Goal: Information Seeking & Learning: Learn about a topic

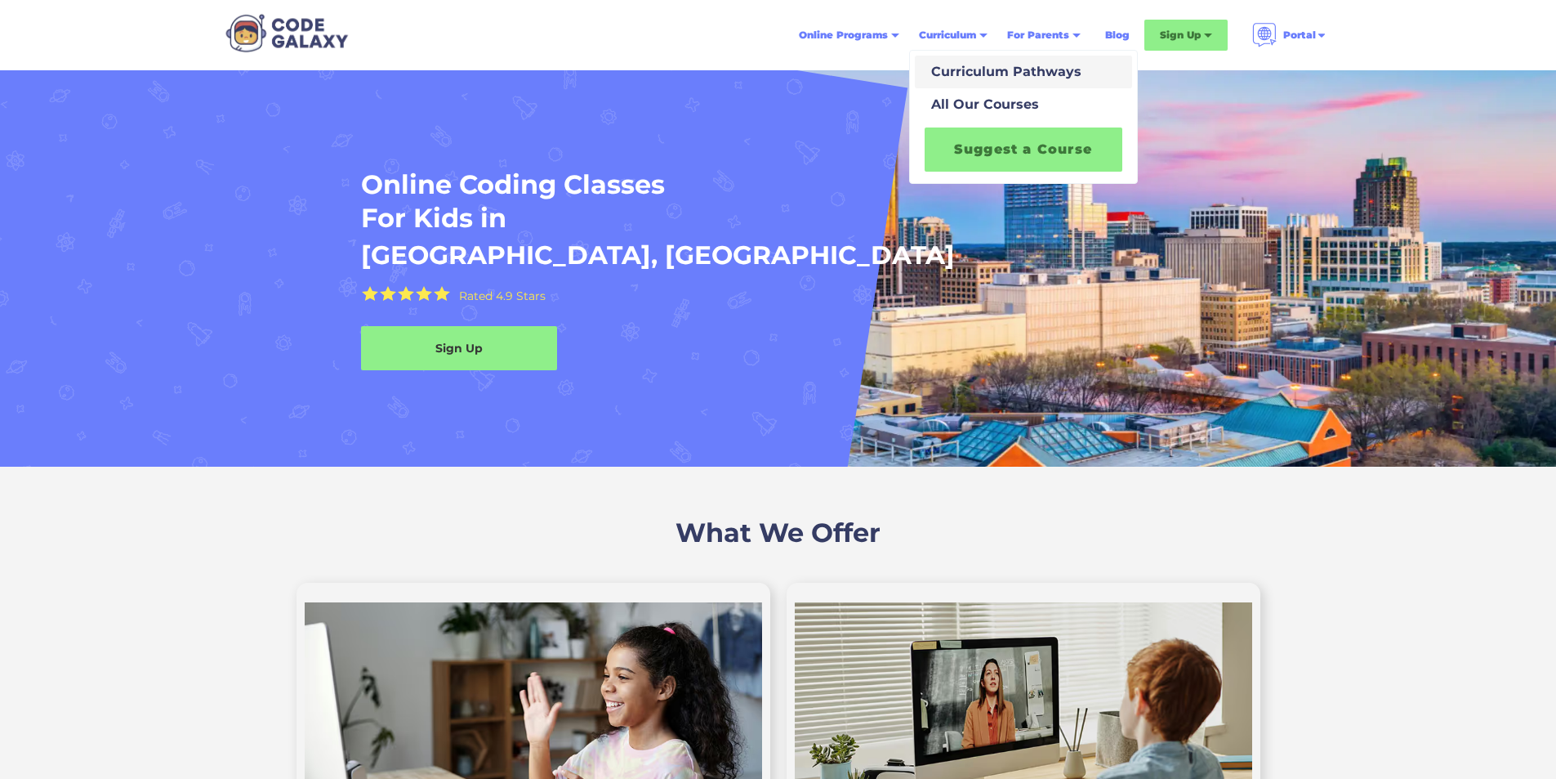
click at [975, 68] on div "Curriculum Pathways" at bounding box center [1003, 72] width 157 height 20
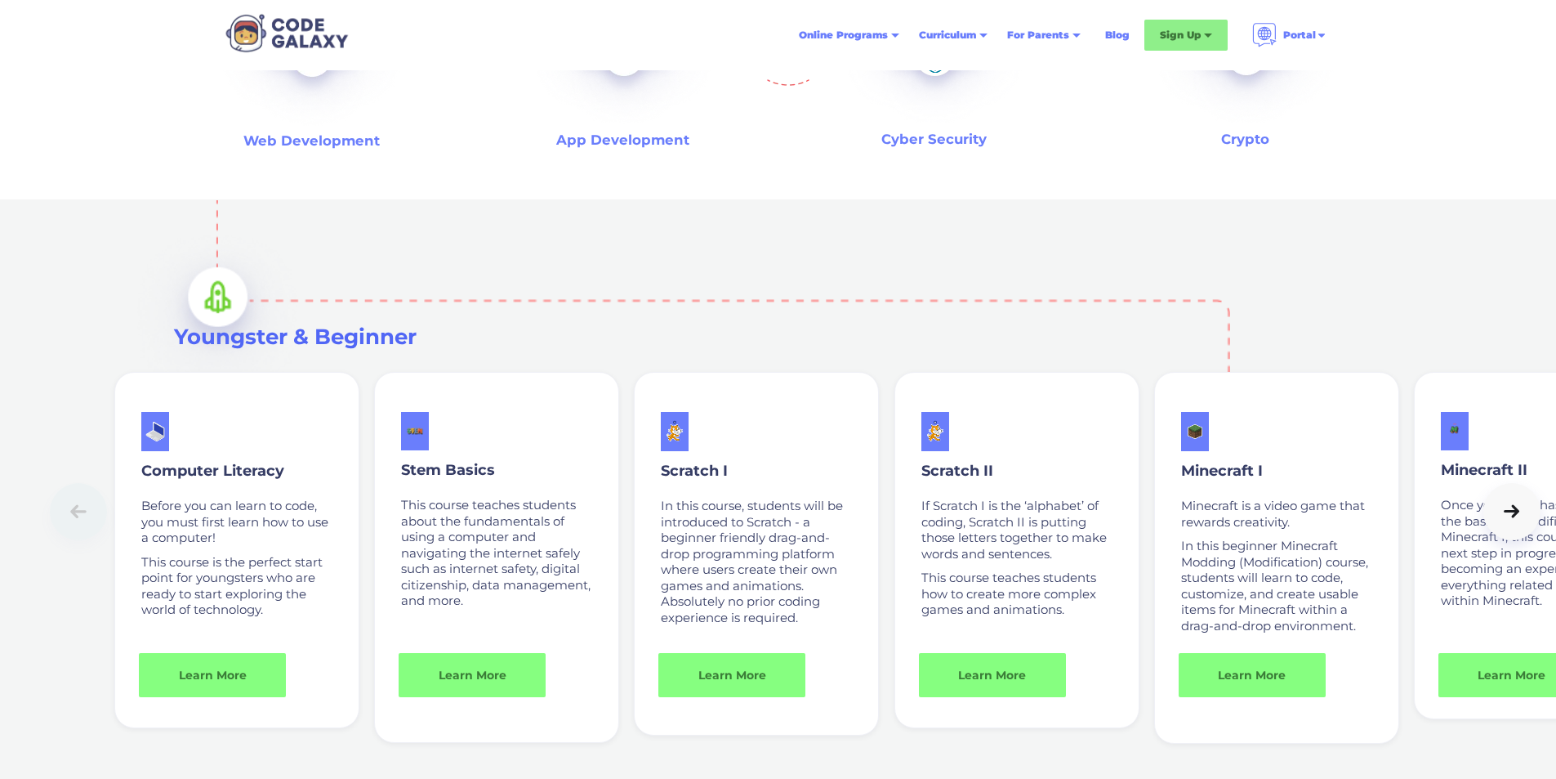
scroll to position [572, 0]
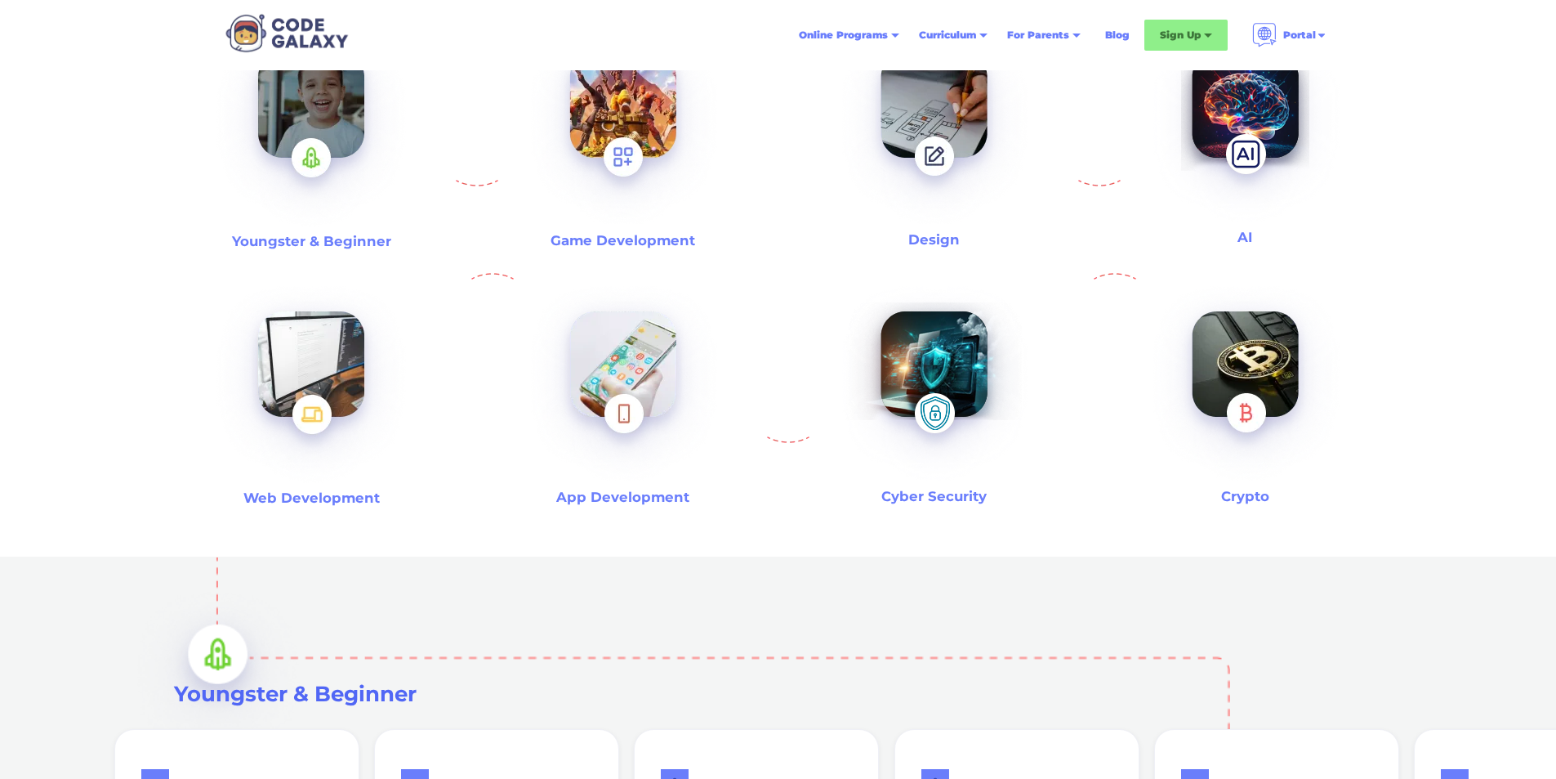
click at [591, 142] on img at bounding box center [623, 127] width 210 height 227
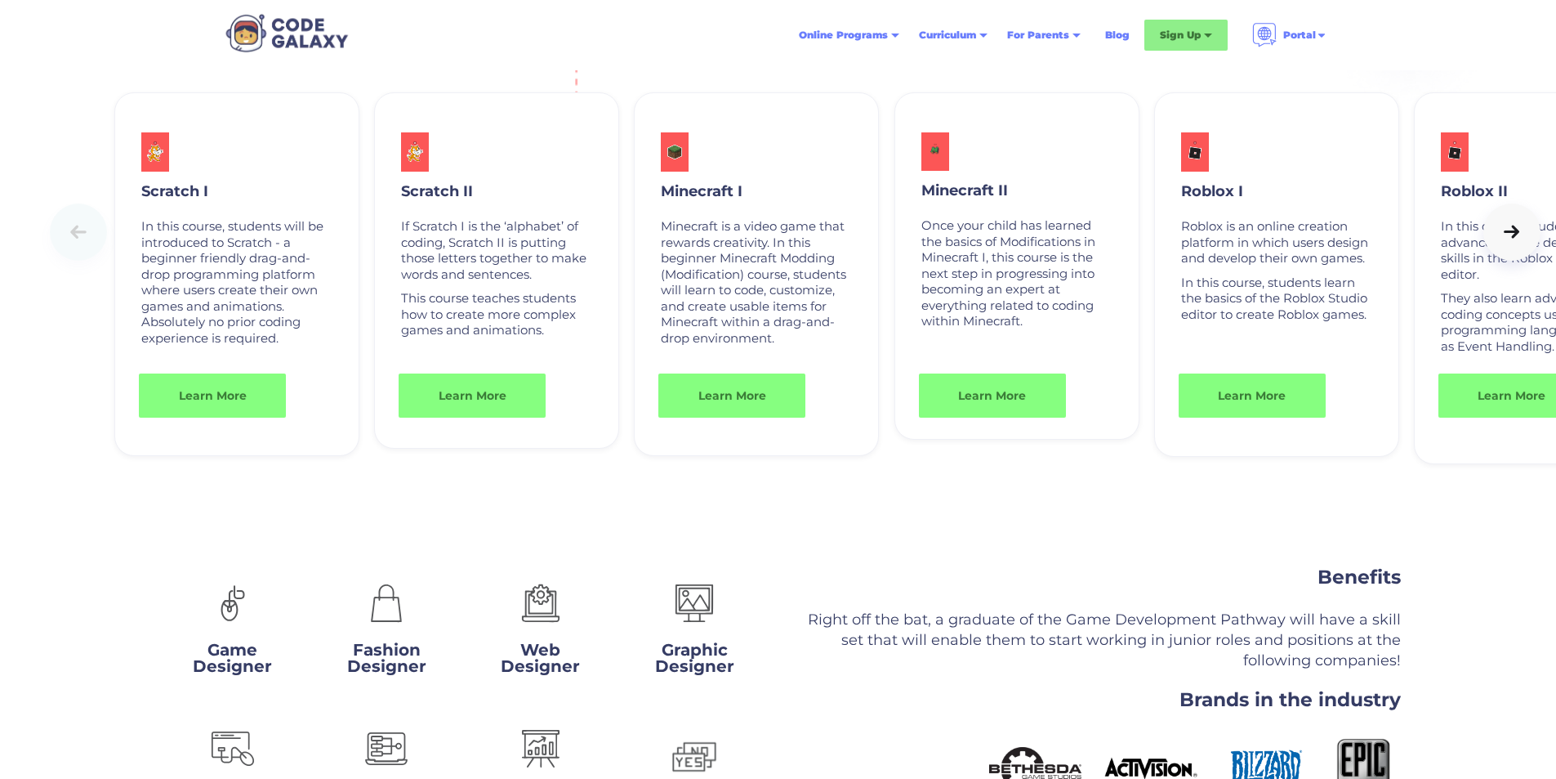
scroll to position [2196, 0]
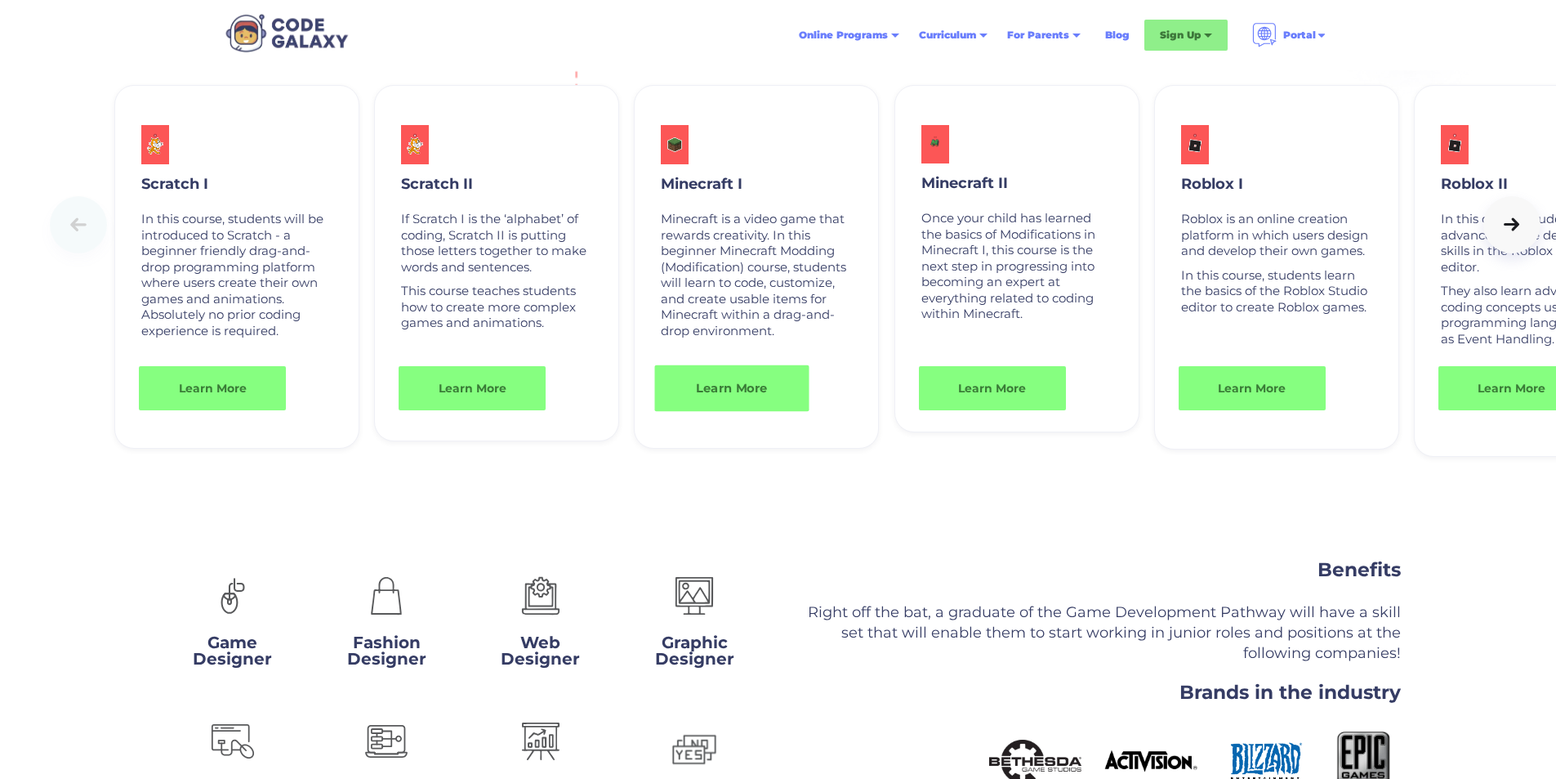
click at [713, 411] on link "Learn More" at bounding box center [732, 387] width 154 height 47
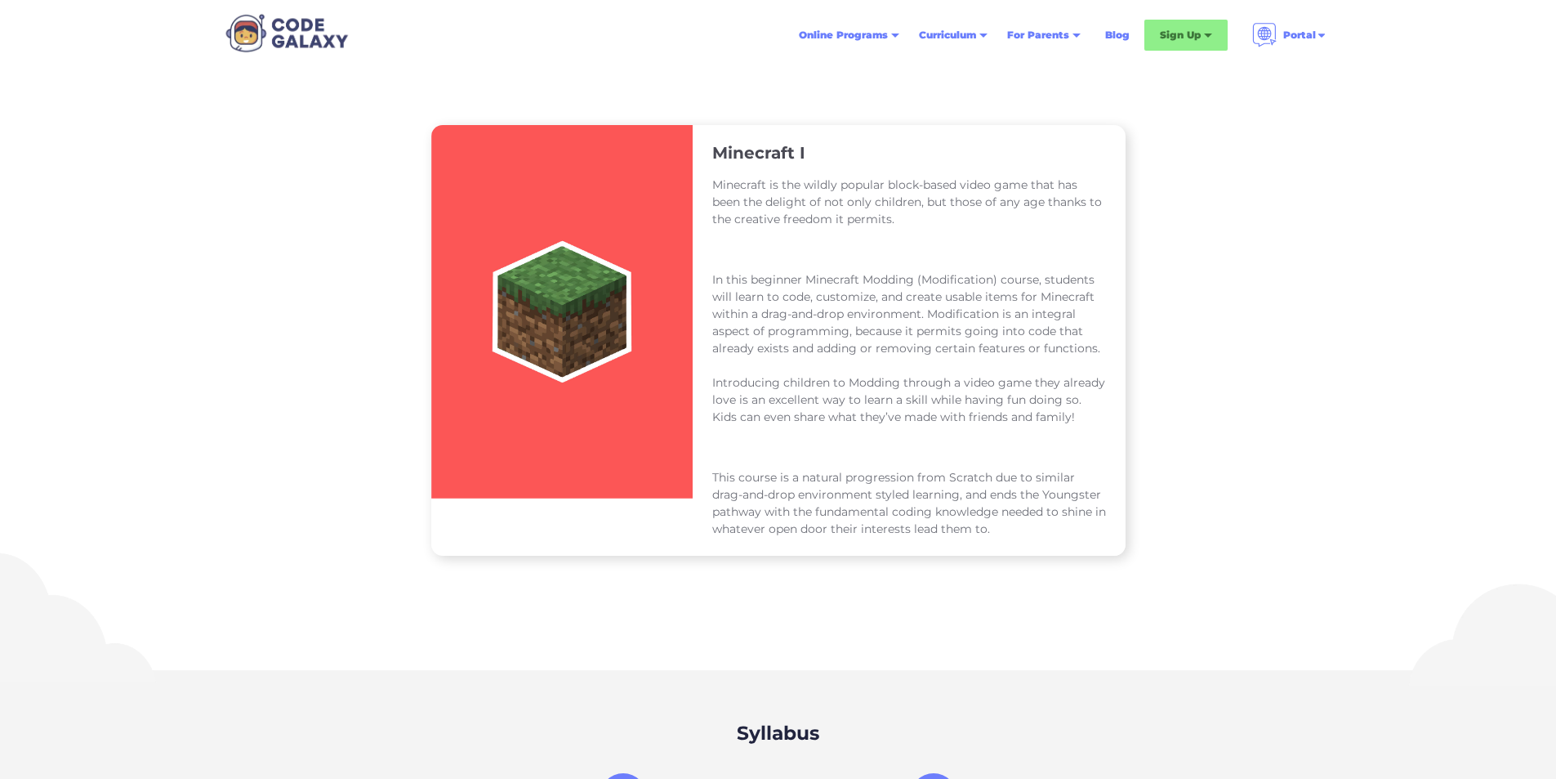
scroll to position [163, 0]
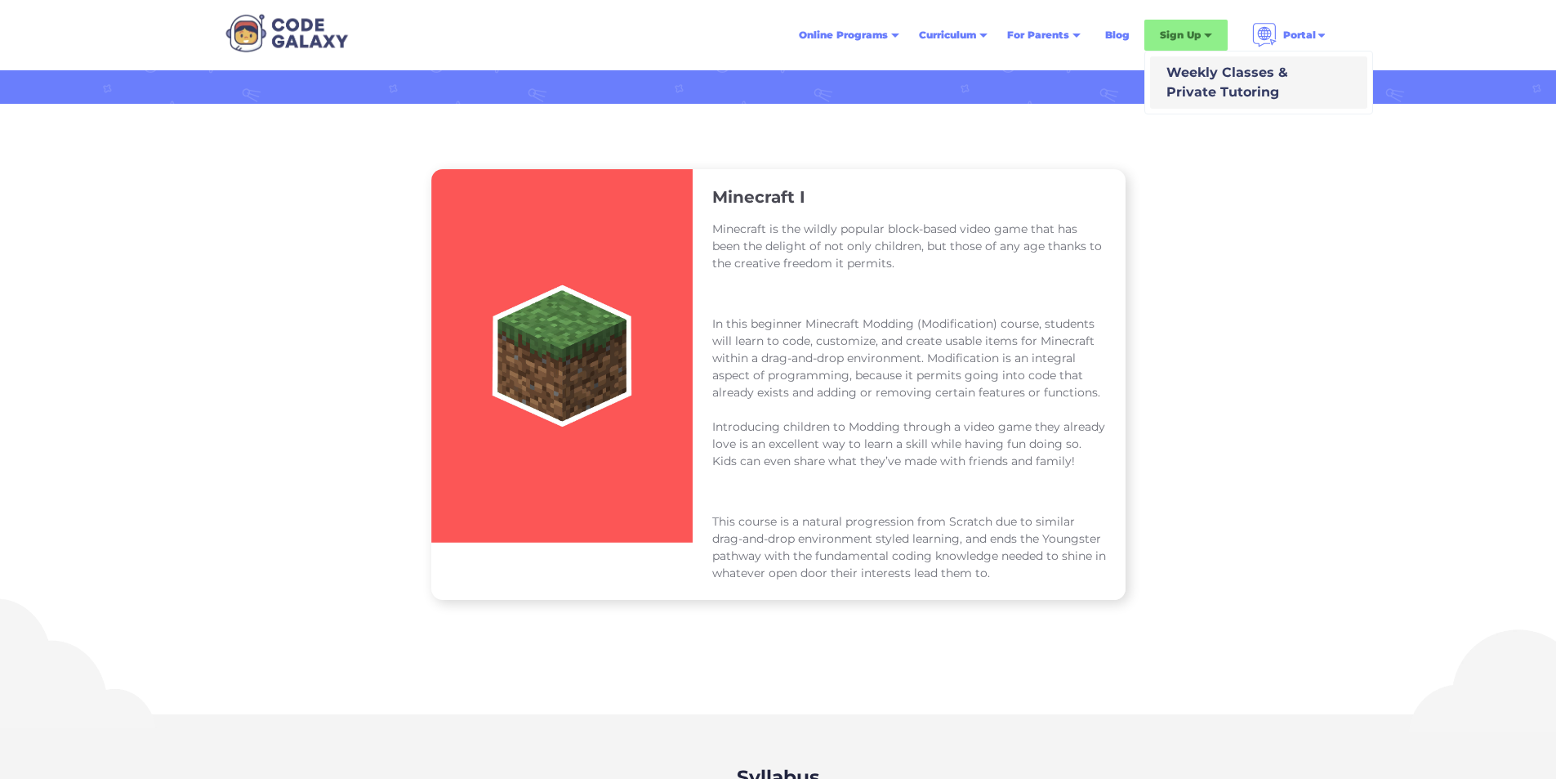
click at [1189, 69] on div "Weekly Classes & Private Tutoring" at bounding box center [1224, 82] width 128 height 39
drag, startPoint x: 571, startPoint y: 326, endPoint x: 590, endPoint y: 301, distance: 30.9
click at [569, 326] on img at bounding box center [561, 355] width 261 height 373
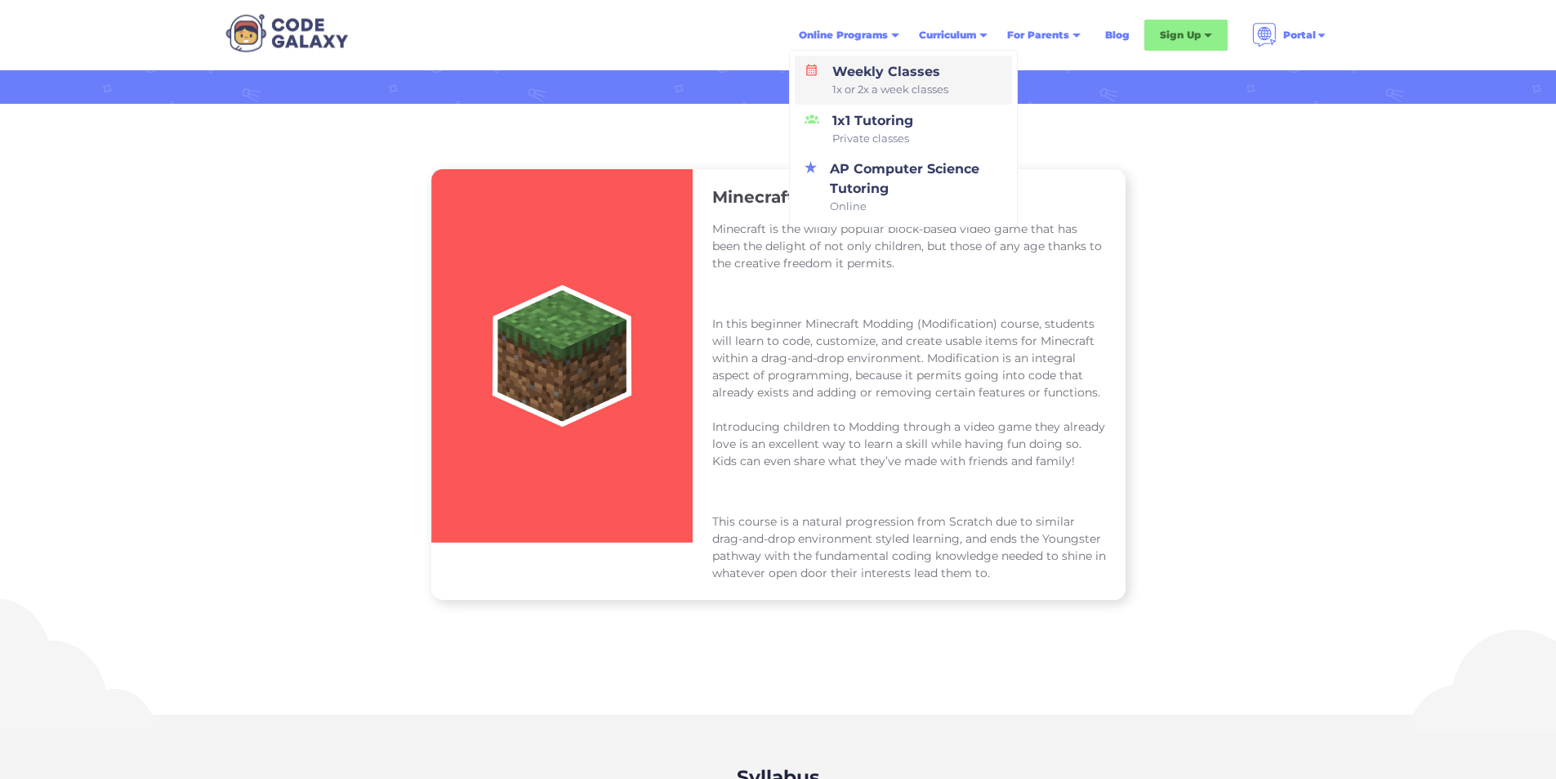
click at [850, 74] on div "Weekly Classes 1x or 2x a week classes" at bounding box center [887, 80] width 123 height 36
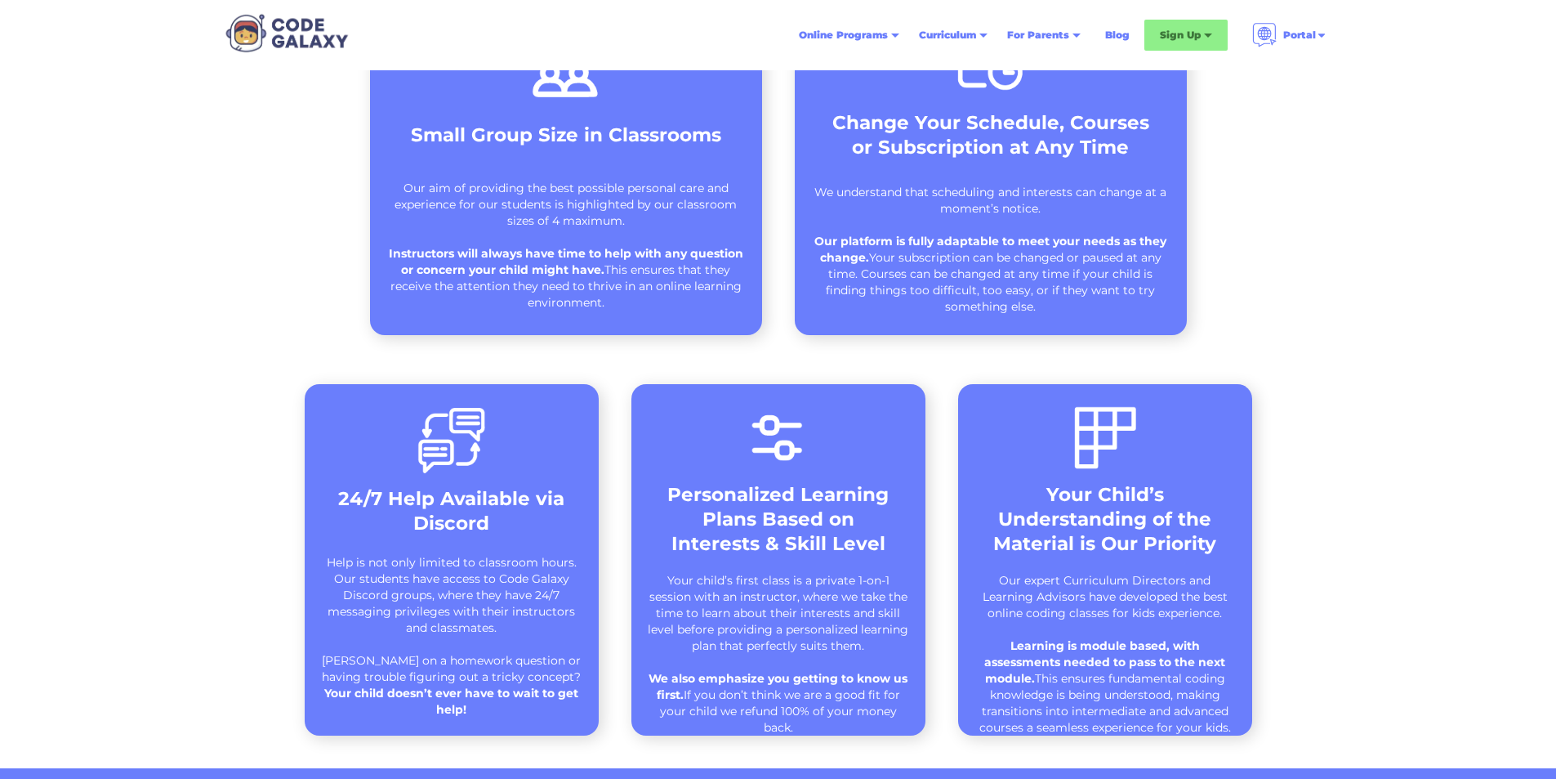
scroll to position [735, 0]
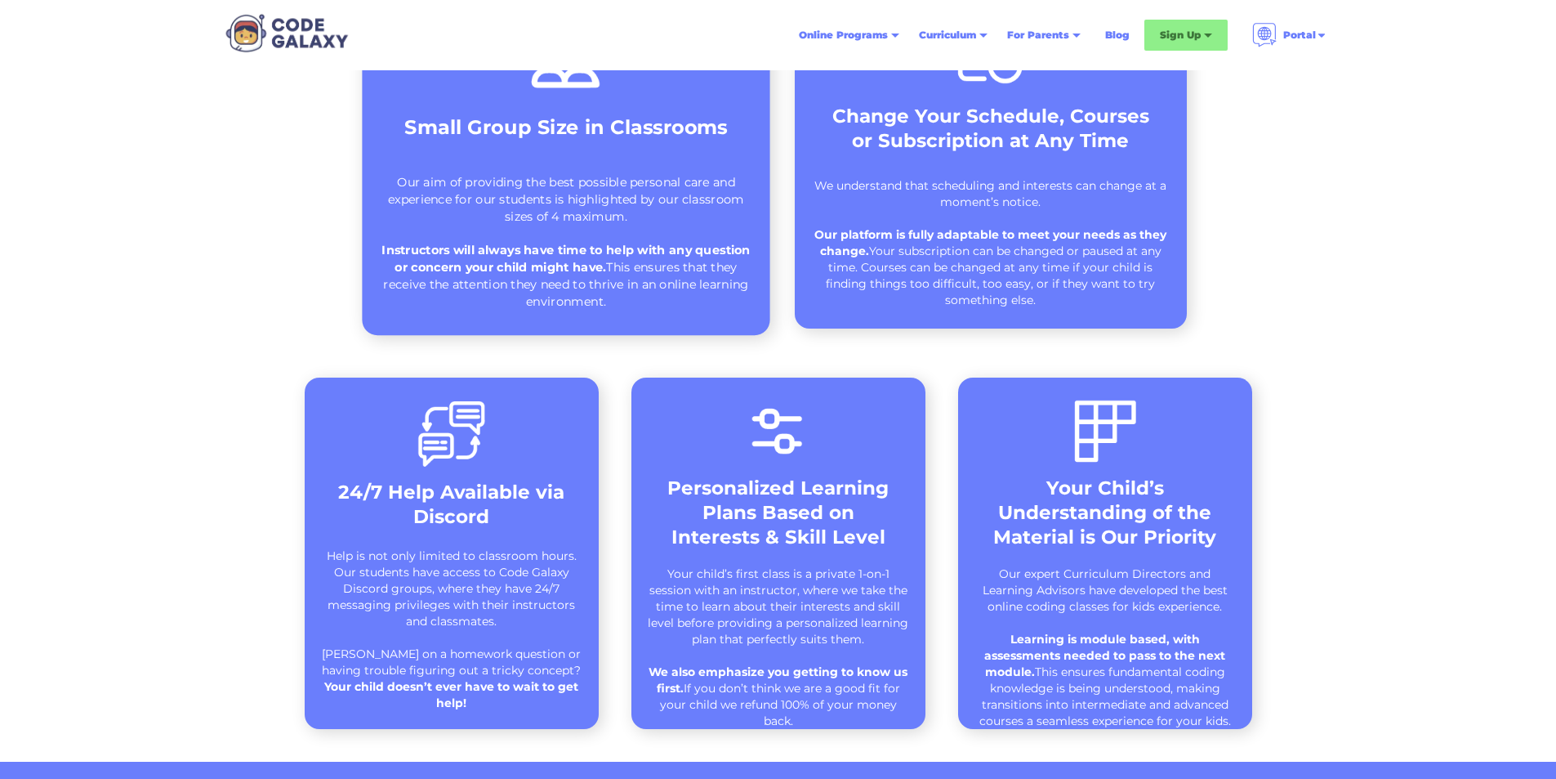
click at [584, 179] on div "Our aim of providing the best possible personal care and experience for our stu…" at bounding box center [566, 242] width 374 height 136
click at [558, 85] on img at bounding box center [565, 50] width 81 height 85
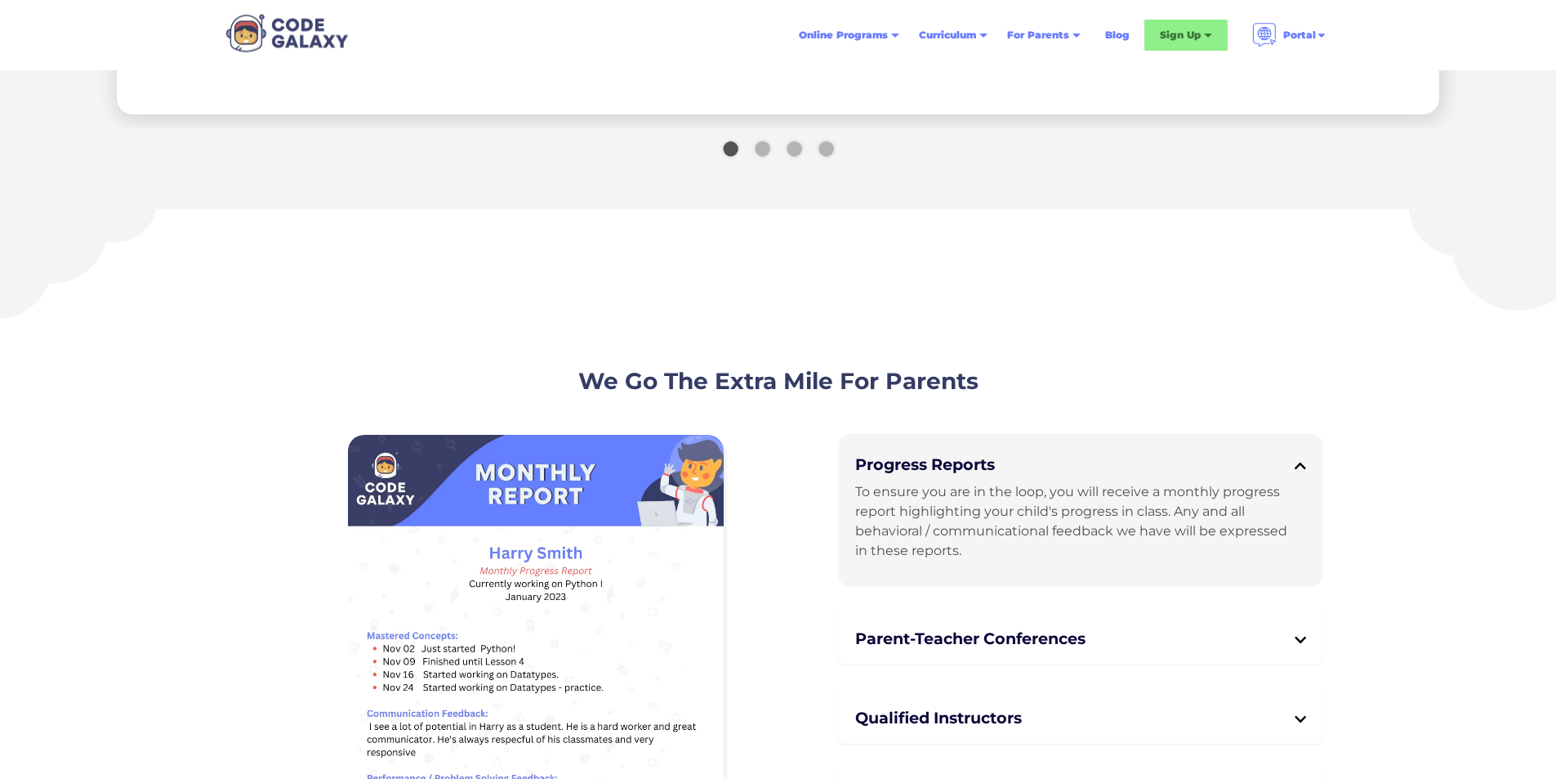
scroll to position [3595, 0]
